Goal: Find specific page/section: Find specific page/section

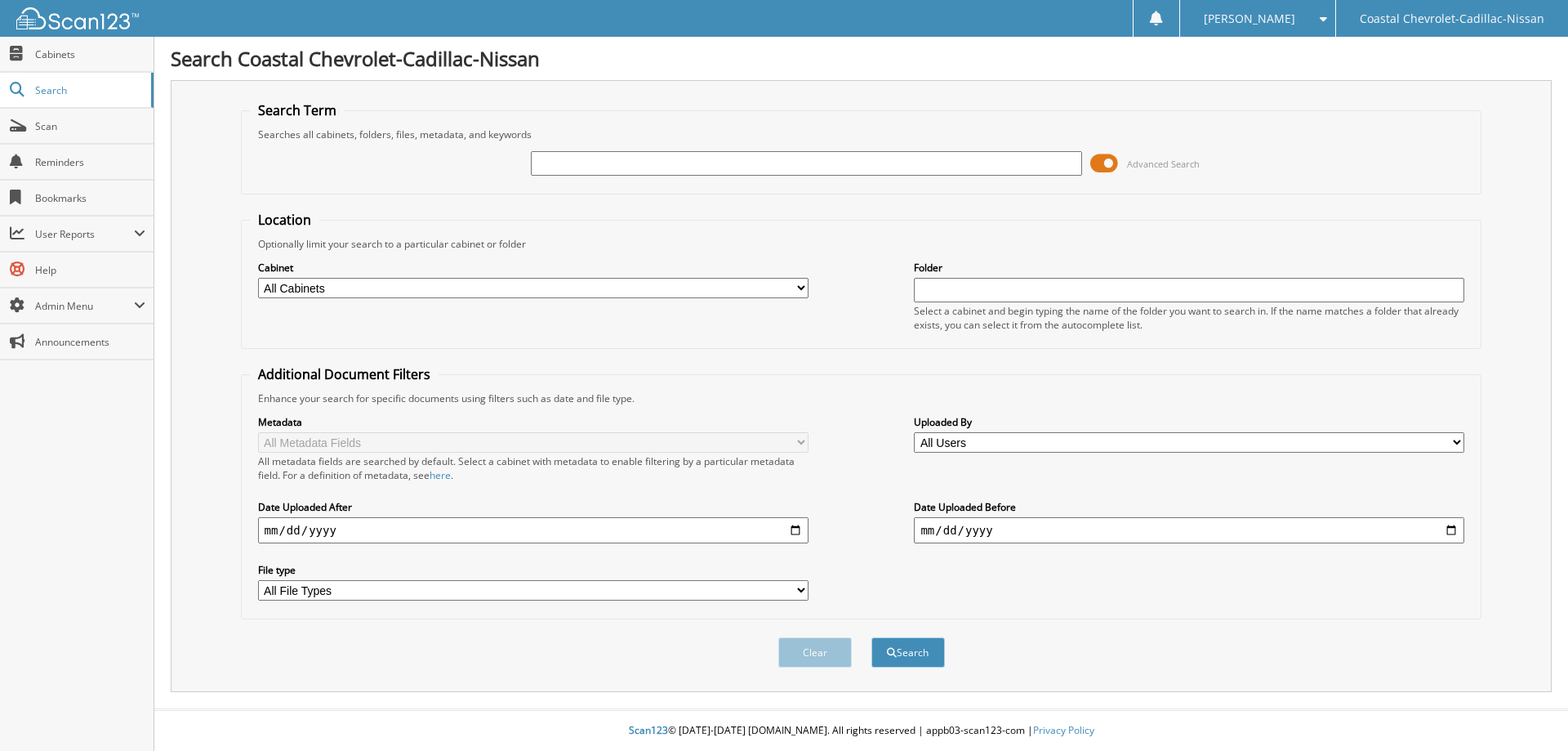
click at [576, 156] on input "text" at bounding box center [806, 163] width 551 height 25
type input "CEA; [PERSON_NAME]"
click at [904, 647] on button "Search" at bounding box center [908, 652] width 74 height 30
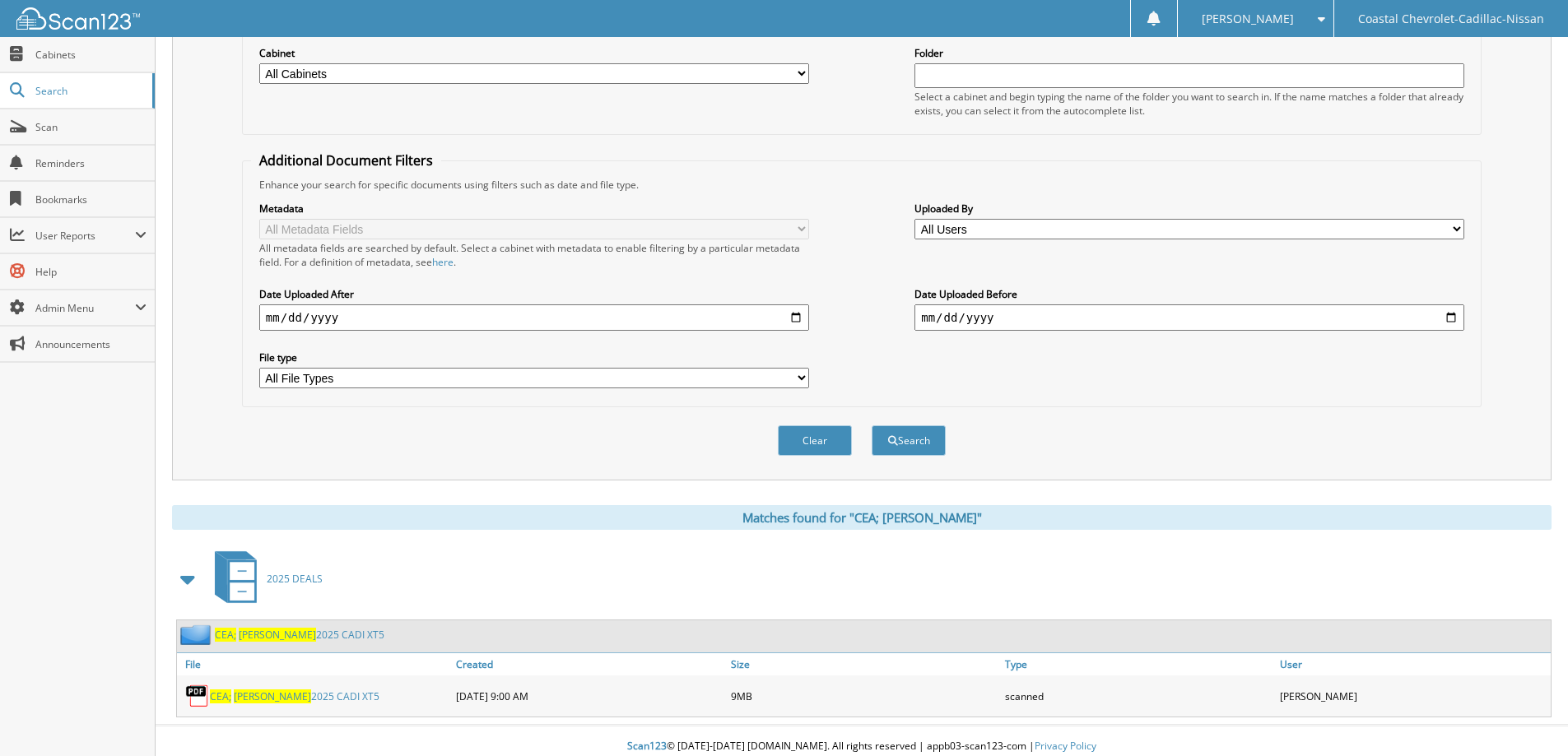
scroll to position [228, 0]
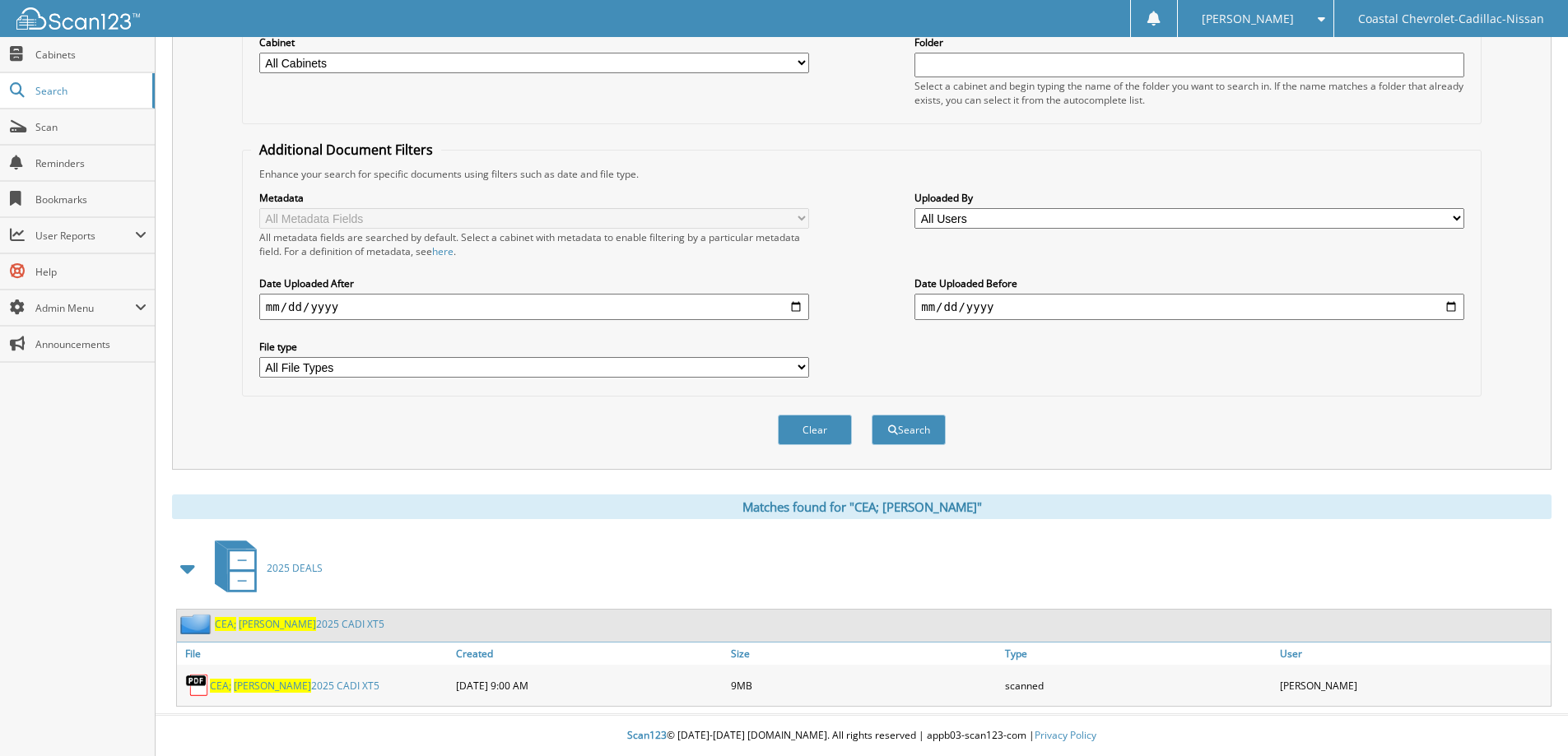
click at [274, 684] on link "CEA; VINCENT 2025 CADI XT5" at bounding box center [295, 685] width 169 height 14
click at [315, 686] on link "CEA; VINCENT 2025 CADI XT5" at bounding box center [295, 685] width 169 height 14
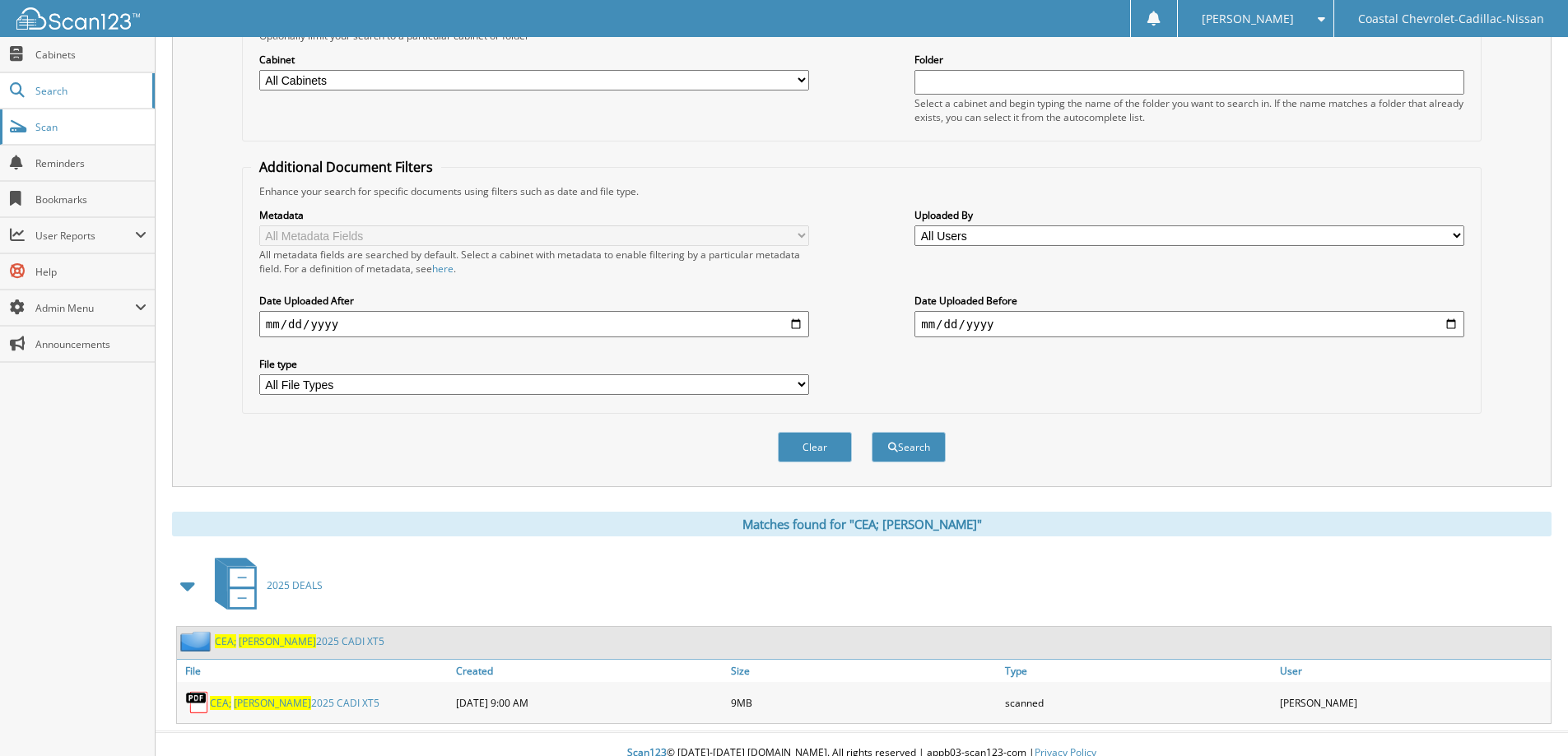
scroll to position [208, 0]
click at [76, 125] on span "Scan" at bounding box center [91, 127] width 112 height 14
